Goal: Complete application form

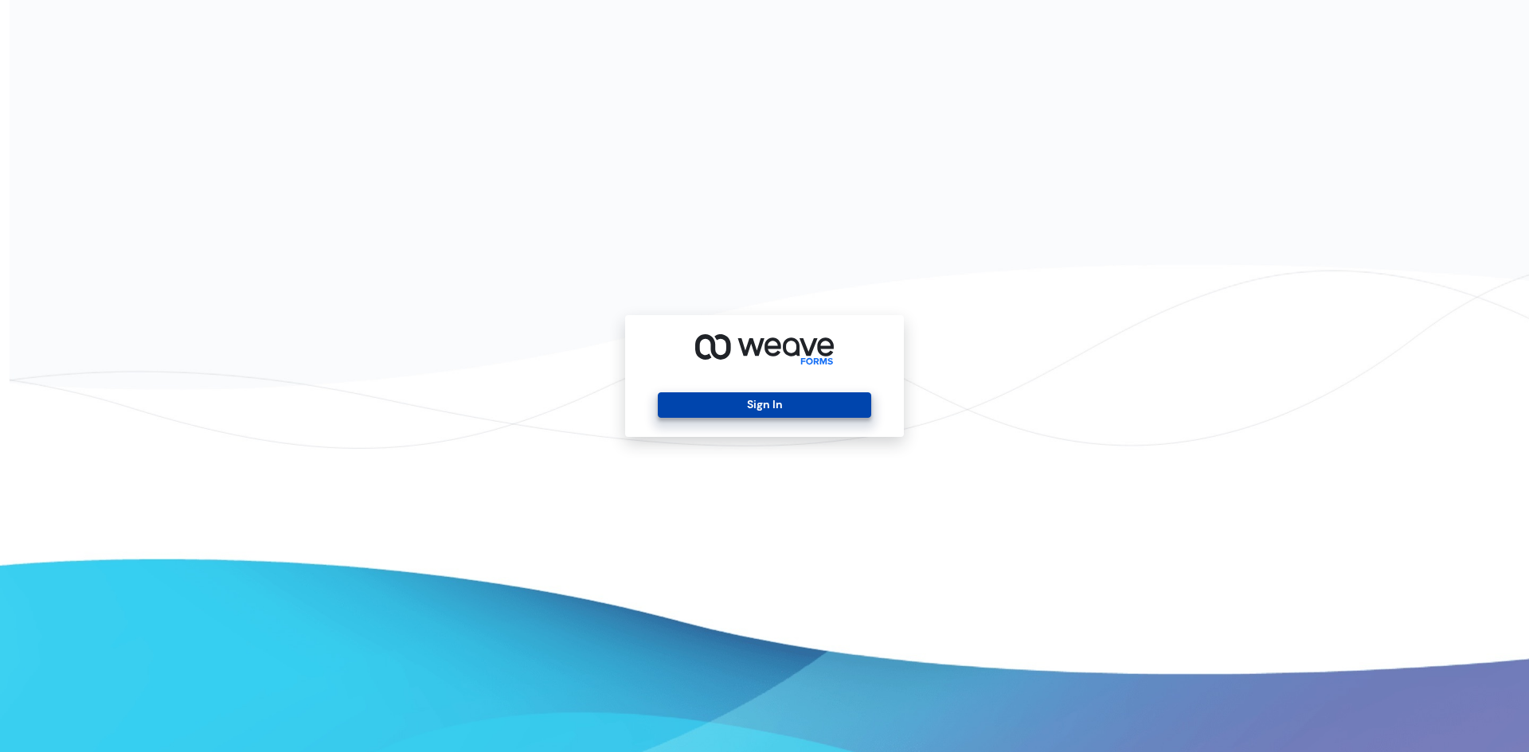
click at [752, 408] on button "Sign In" at bounding box center [764, 405] width 213 height 25
click at [792, 411] on button "Sign In" at bounding box center [764, 405] width 213 height 25
